Goal: Information Seeking & Learning: Learn about a topic

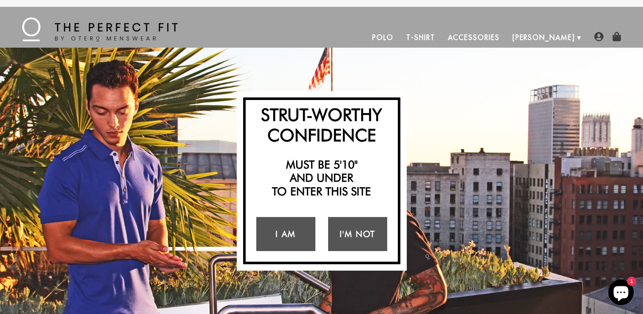
scroll to position [960, 0]
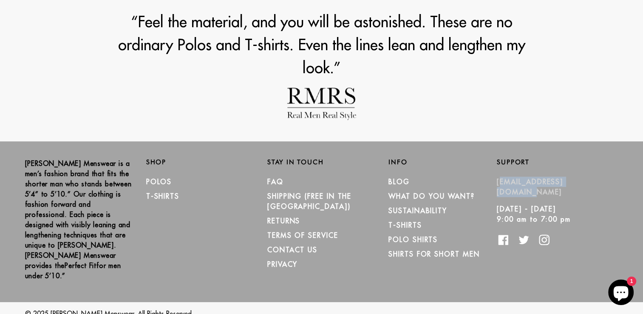
drag, startPoint x: 601, startPoint y: 178, endPoint x: 497, endPoint y: 181, distance: 104.6
click at [497, 181] on p "[EMAIL_ADDRESS][DOMAIN_NAME]" at bounding box center [551, 186] width 108 height 20
copy link "[EMAIL_ADDRESS][DOMAIN_NAME]"
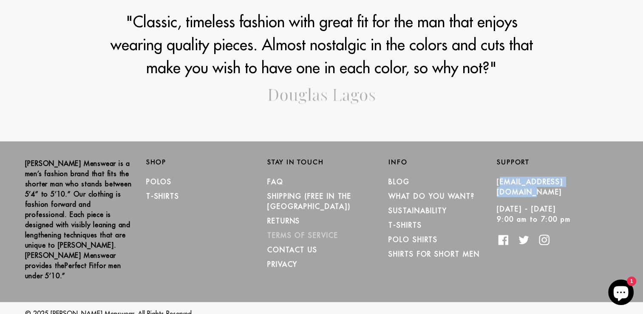
click at [301, 231] on link "TERMS OF SERVICE" at bounding box center [302, 235] width 71 height 8
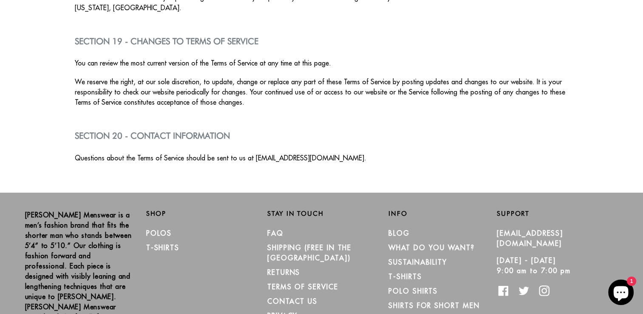
scroll to position [2573, 0]
click at [401, 257] on link "Sustainability" at bounding box center [417, 261] width 59 height 8
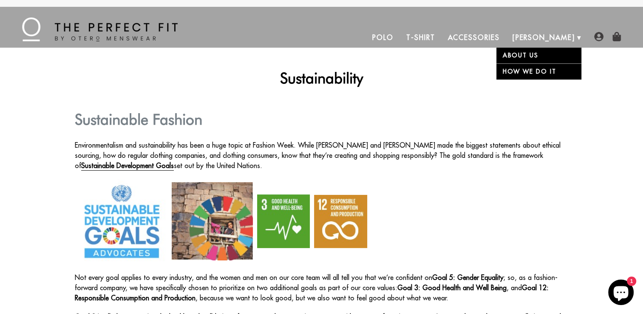
click at [539, 55] on link "About Us" at bounding box center [538, 56] width 85 height 16
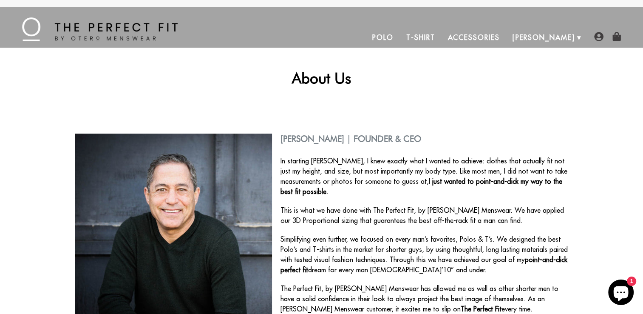
click at [301, 136] on h2 "Stephen Villanueva | Founder & CEO" at bounding box center [322, 138] width 494 height 10
copy h2 "Stephen"
click at [289, 133] on div "Stephen Villanueva | Founder & CEO In starting Otero, I knew exactly what I wan…" at bounding box center [322, 227] width 494 height 234
drag, startPoint x: 280, startPoint y: 137, endPoint x: 367, endPoint y: 136, distance: 87.5
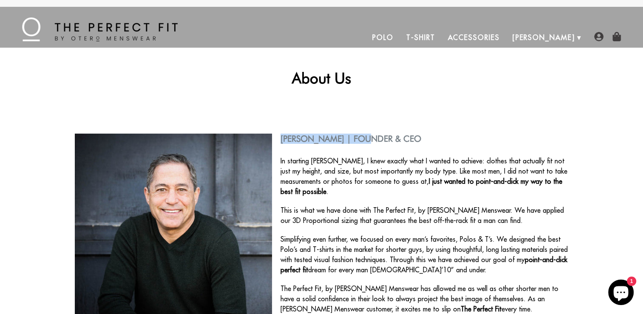
click at [367, 136] on h2 "Stephen Villanueva | Founder & CEO" at bounding box center [322, 138] width 494 height 10
copy h2 "Stephen Villanueva"
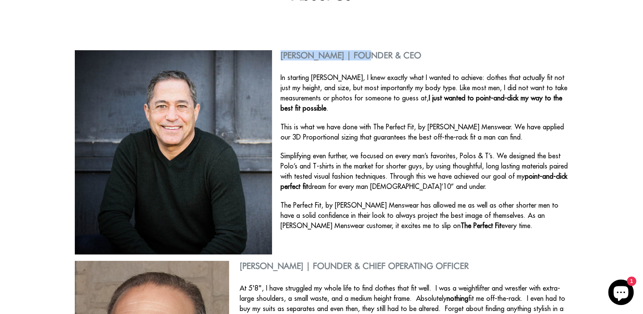
scroll to position [53, 0]
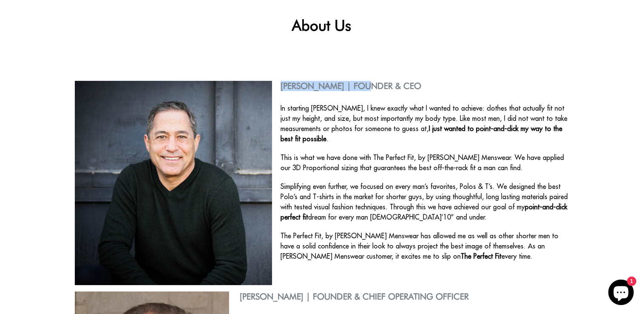
click at [296, 88] on h2 "Stephen Villanueva | Founder & CEO" at bounding box center [322, 86] width 494 height 10
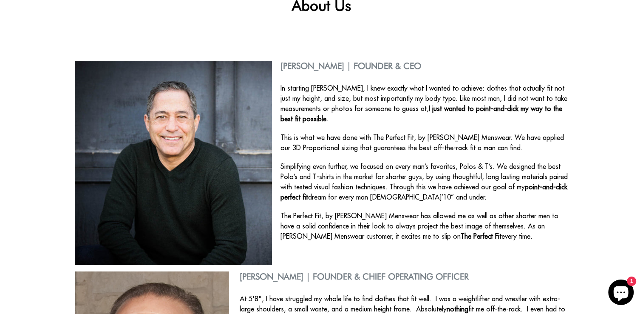
scroll to position [180, 0]
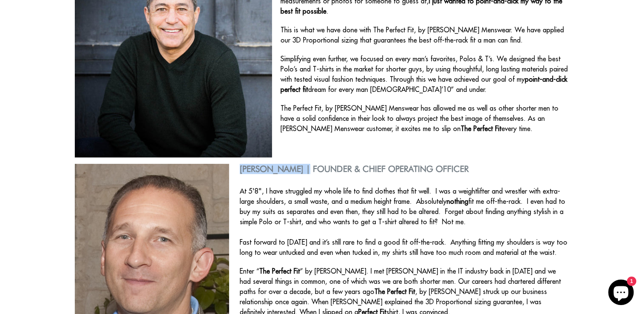
drag, startPoint x: 270, startPoint y: 167, endPoint x: 309, endPoint y: 165, distance: 38.7
click at [309, 165] on h2 "Brett Lawrence | Founder & Chief Operating Officer" at bounding box center [322, 169] width 494 height 10
copy h2 "Brett Lawrence"
